Goal: Task Accomplishment & Management: Manage account settings

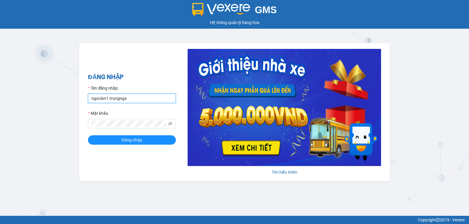
click at [97, 101] on input "ngoclan1.trungnga" at bounding box center [132, 98] width 88 height 9
click at [88, 135] on button "Đăng nhập" at bounding box center [132, 139] width 88 height 9
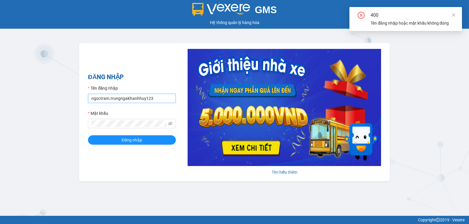
click at [140, 99] on input "ngoctram.trungngaKhanhhuy123" at bounding box center [132, 98] width 88 height 9
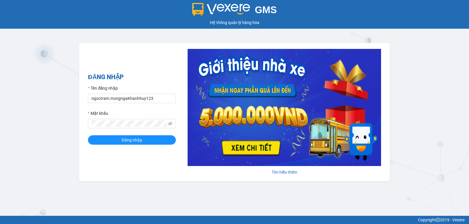
click at [171, 103] on form "Tên đăng nhập ngoctram.trungngaKhanhhuy123 Mật khẩu Đăng nhập" at bounding box center [132, 115] width 88 height 60
drag, startPoint x: 126, startPoint y: 99, endPoint x: 152, endPoint y: 102, distance: 25.7
click at [152, 102] on input "ngoctram.trungngaKhanhhuy123" at bounding box center [132, 98] width 88 height 9
type input "ngoctram.trungnga"
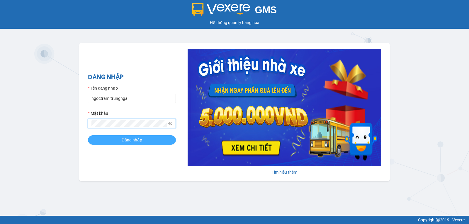
click at [143, 141] on button "Đăng nhập" at bounding box center [132, 139] width 88 height 9
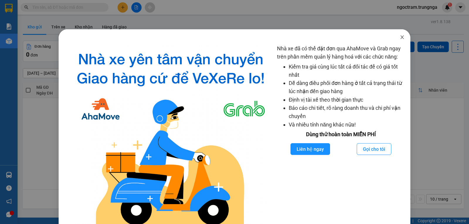
click at [397, 40] on span "Close" at bounding box center [402, 37] width 16 height 16
